Goal: Navigation & Orientation: Find specific page/section

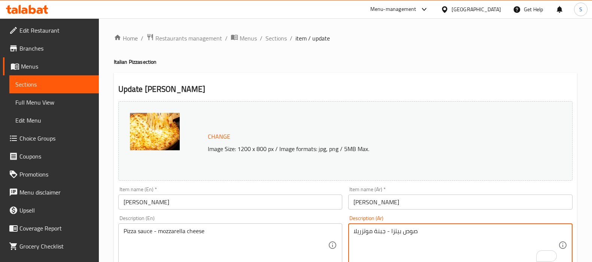
scroll to position [82, 0]
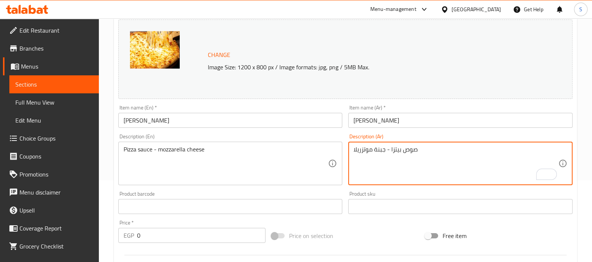
click at [34, 4] on div at bounding box center [27, 9] width 54 height 15
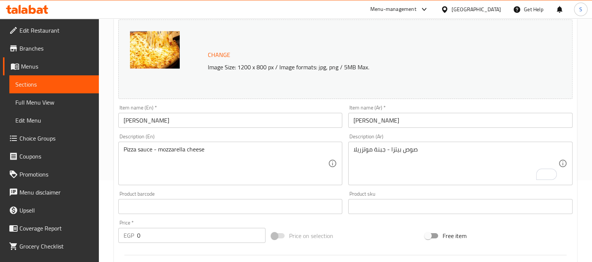
click at [28, 5] on icon at bounding box center [27, 9] width 42 height 9
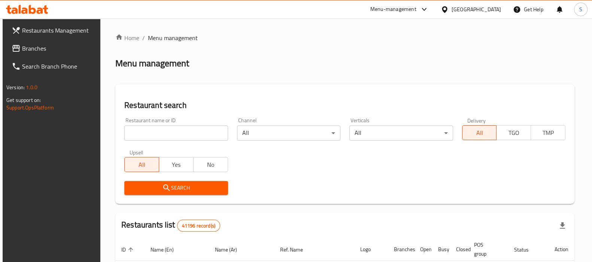
click at [40, 52] on span "Branches" at bounding box center [58, 48] width 73 height 9
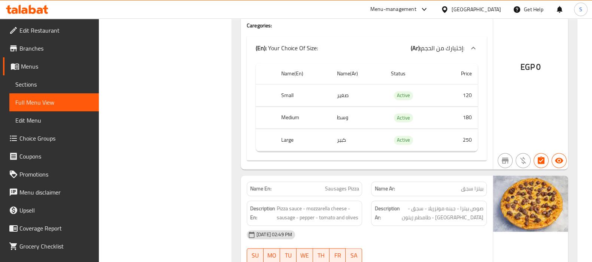
scroll to position [1452, 0]
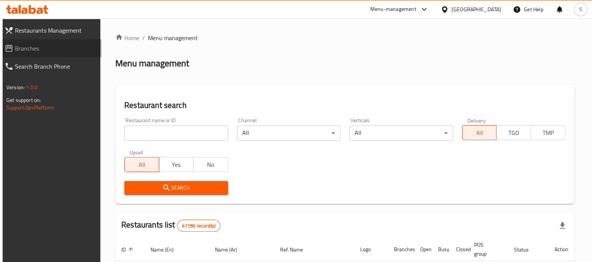
click at [40, 52] on span "Branches" at bounding box center [55, 48] width 81 height 9
click at [69, 48] on span "Branches" at bounding box center [55, 48] width 81 height 9
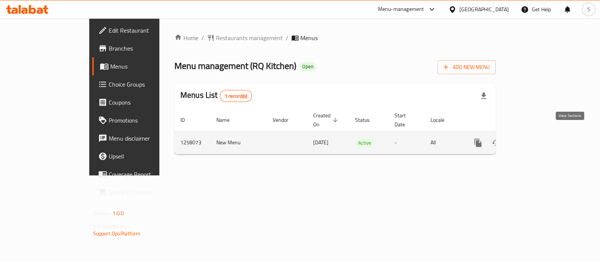
click at [536, 138] on icon "enhanced table" at bounding box center [531, 142] width 9 height 9
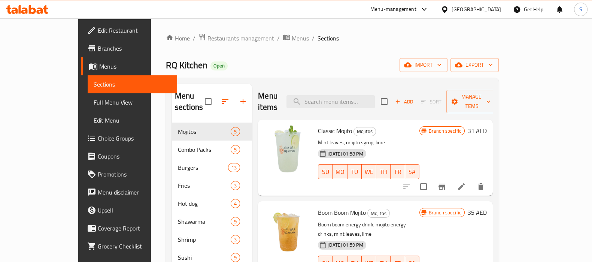
click at [98, 51] on span "Branches" at bounding box center [134, 48] width 73 height 9
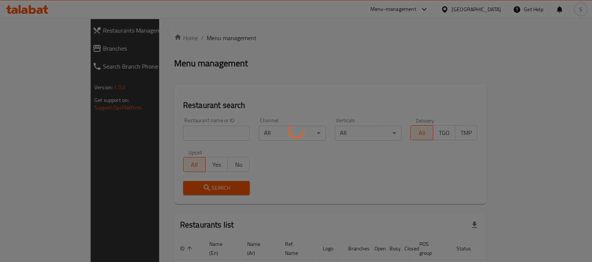
click at [77, 55] on div at bounding box center [296, 131] width 592 height 262
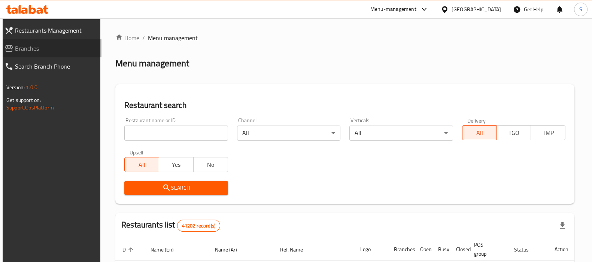
click at [61, 46] on span "Branches" at bounding box center [55, 48] width 81 height 9
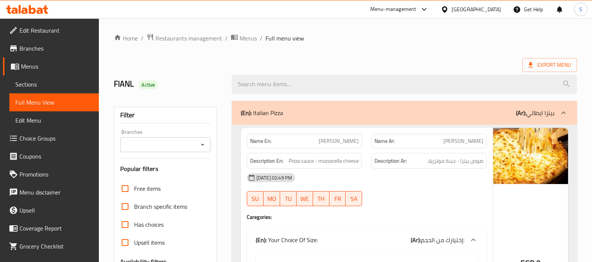
scroll to position [1311, 0]
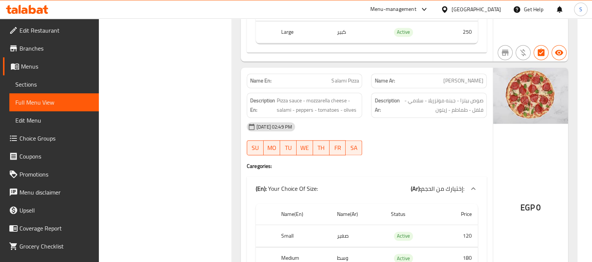
click at [498, 6] on div "[GEOGRAPHIC_DATA]" at bounding box center [476, 9] width 49 height 8
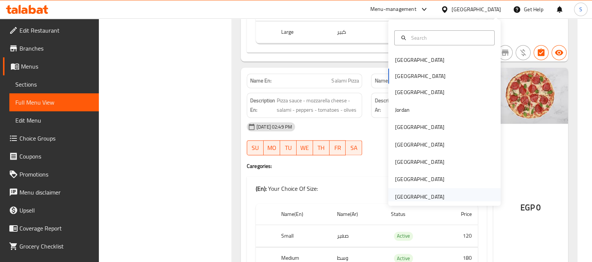
click at [444, 197] on div "[GEOGRAPHIC_DATA]" at bounding box center [445, 196] width 112 height 17
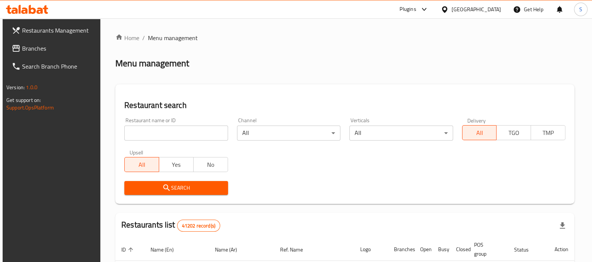
click at [46, 42] on link "Branches" at bounding box center [54, 48] width 96 height 18
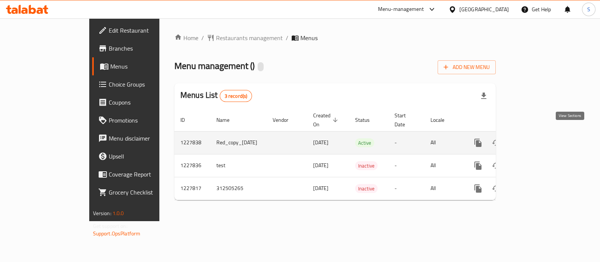
click at [535, 139] on icon "enhanced table" at bounding box center [531, 142] width 7 height 7
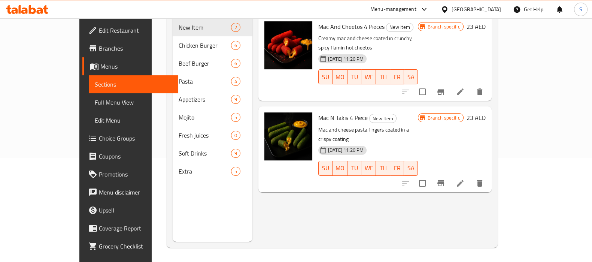
scroll to position [105, 0]
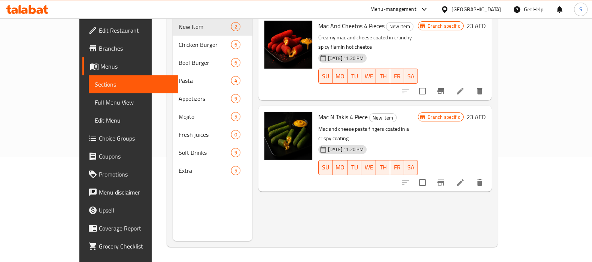
click at [34, 10] on icon at bounding box center [32, 9] width 7 height 9
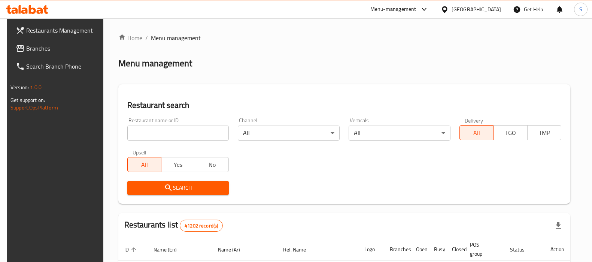
scroll to position [37, 0]
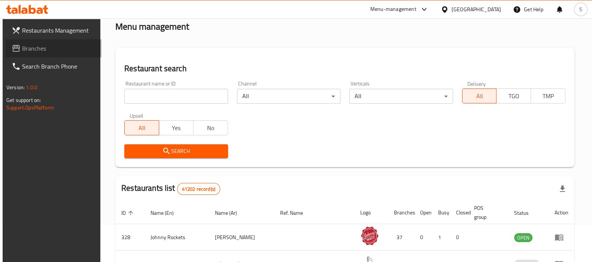
click at [49, 52] on span "Branches" at bounding box center [58, 48] width 73 height 9
